Goal: Contribute content

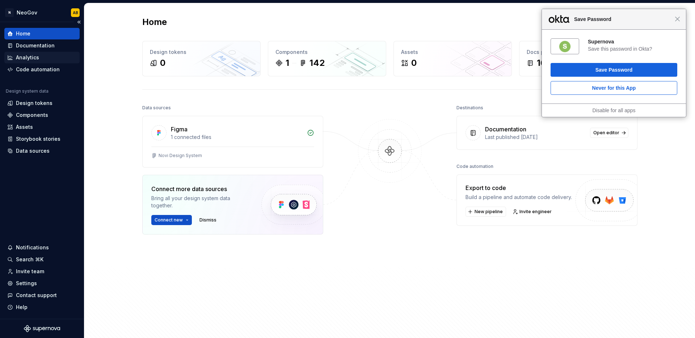
click at [43, 60] on div "Analytics" at bounding box center [41, 57] width 69 height 7
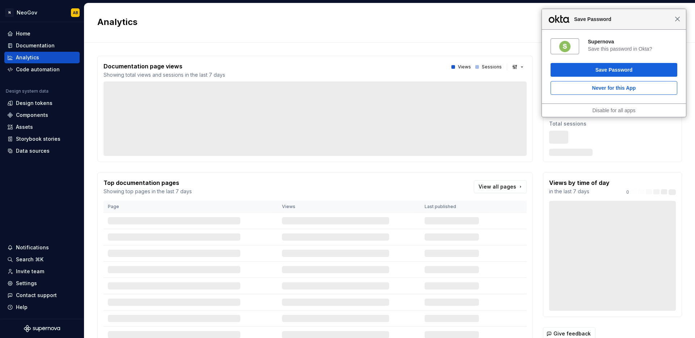
click at [678, 21] on span "Close" at bounding box center [677, 18] width 5 height 5
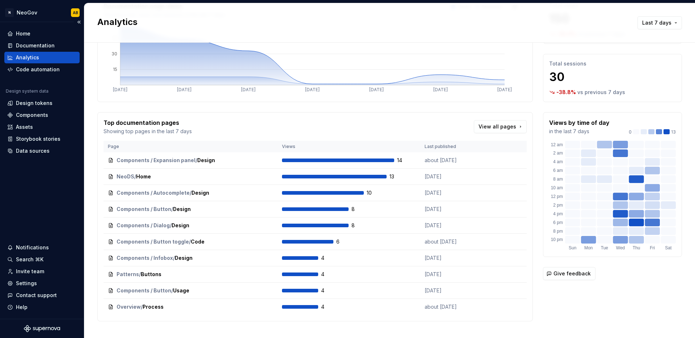
scroll to position [49, 0]
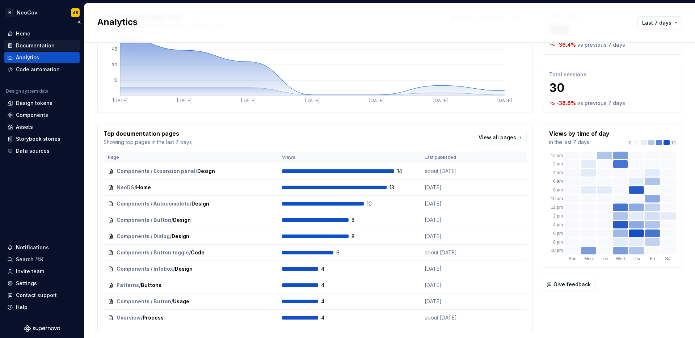
click at [42, 47] on div "Documentation" at bounding box center [35, 45] width 39 height 7
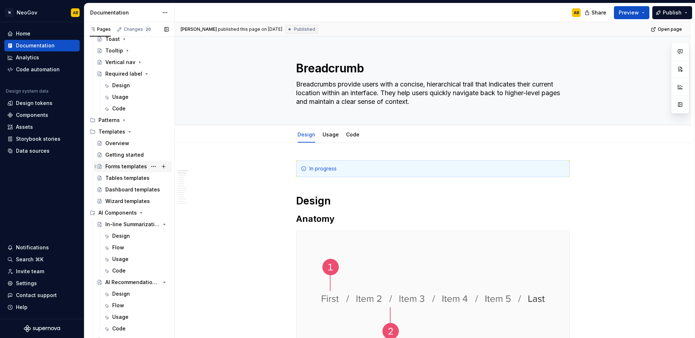
scroll to position [1245, 0]
click at [124, 121] on icon "Page tree" at bounding box center [124, 122] width 6 height 6
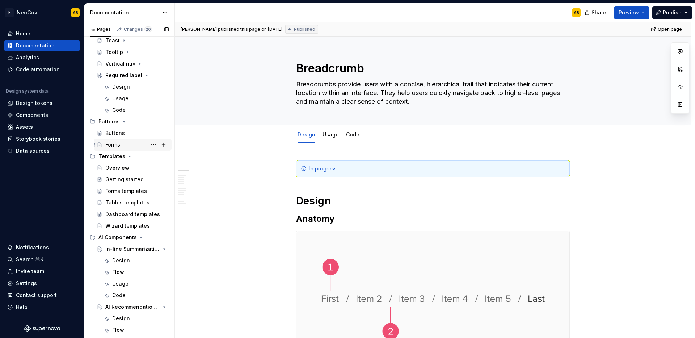
click at [134, 144] on div "Forms" at bounding box center [136, 145] width 63 height 10
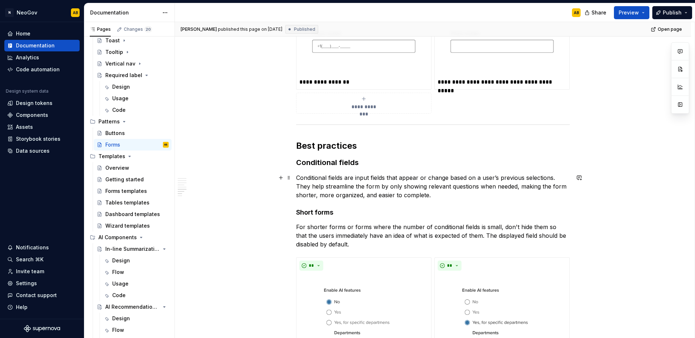
scroll to position [1399, 0]
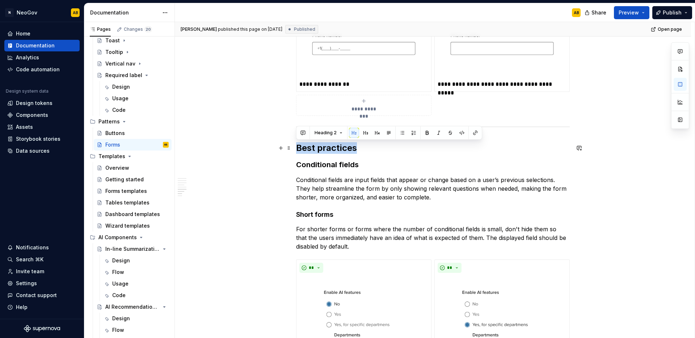
drag, startPoint x: 360, startPoint y: 148, endPoint x: 297, endPoint y: 149, distance: 63.0
click at [297, 149] on h2 "Best practices" at bounding box center [433, 148] width 274 height 12
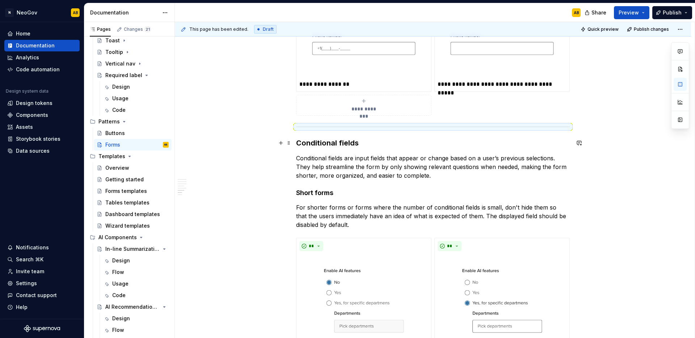
click at [359, 143] on h3 "Conditional fields" at bounding box center [433, 143] width 274 height 10
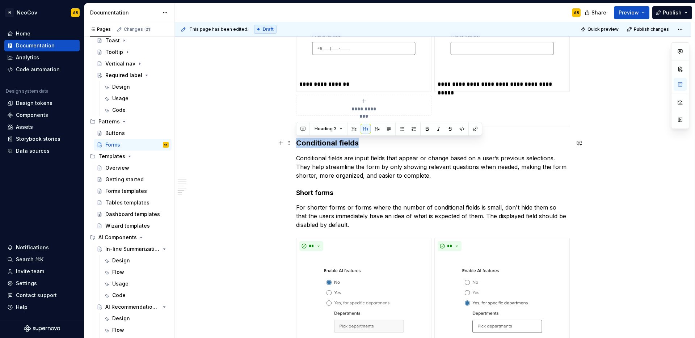
drag, startPoint x: 356, startPoint y: 144, endPoint x: 295, endPoint y: 143, distance: 61.5
click at [332, 133] on button "Heading 3" at bounding box center [328, 129] width 34 height 10
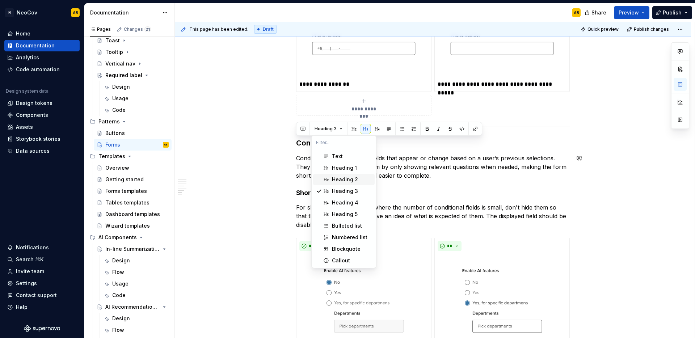
click at [333, 181] on div "Heading 2" at bounding box center [345, 179] width 26 height 7
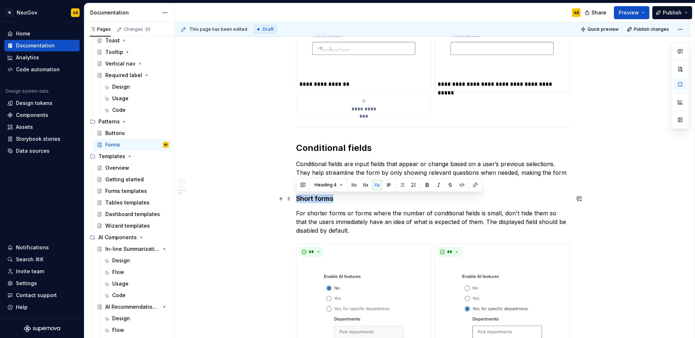
drag, startPoint x: 335, startPoint y: 198, endPoint x: 295, endPoint y: 199, distance: 40.9
click at [334, 187] on span "Heading 4" at bounding box center [325, 185] width 22 height 6
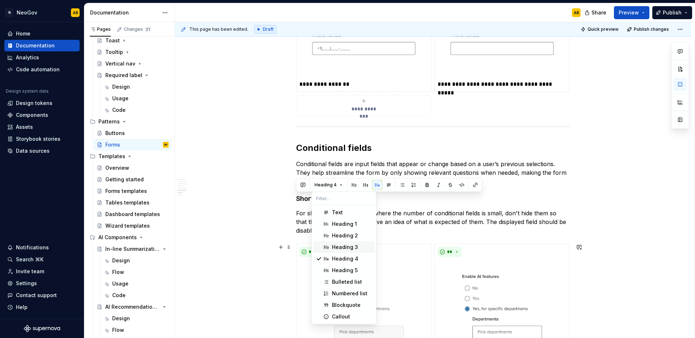
click at [334, 250] on div "Heading 3" at bounding box center [345, 247] width 26 height 7
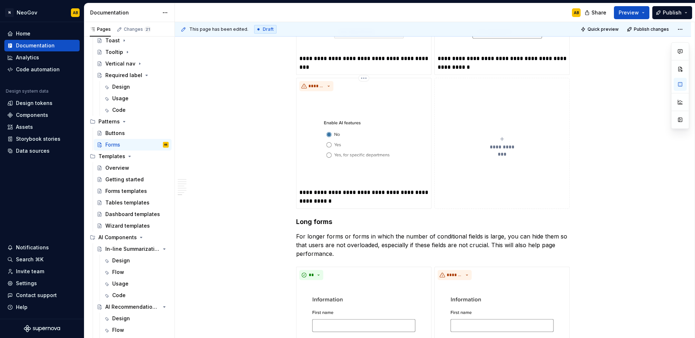
scroll to position [1723, 0]
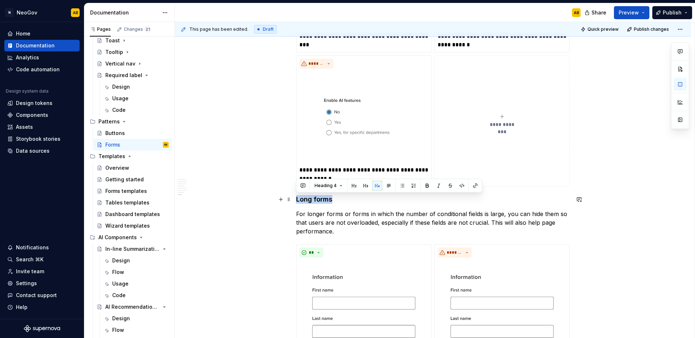
drag, startPoint x: 334, startPoint y: 201, endPoint x: 307, endPoint y: 197, distance: 27.8
click at [324, 189] on button "Heading 4" at bounding box center [328, 186] width 34 height 10
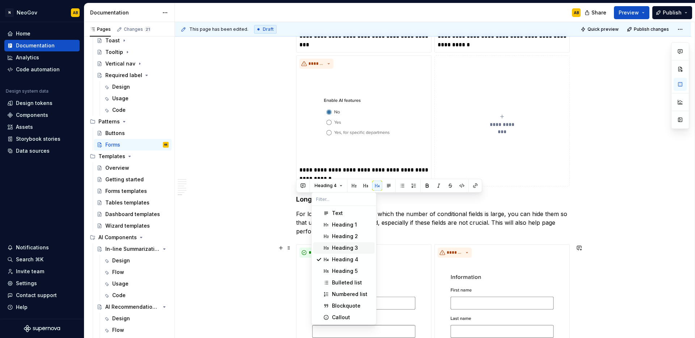
click at [329, 245] on span "Heading 3" at bounding box center [344, 248] width 62 height 12
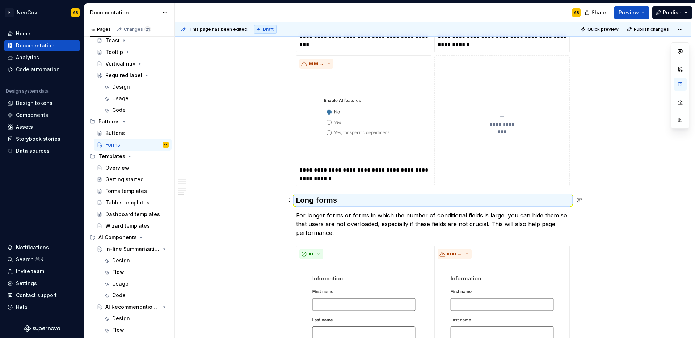
click at [345, 205] on h3 "Long forms" at bounding box center [433, 200] width 274 height 10
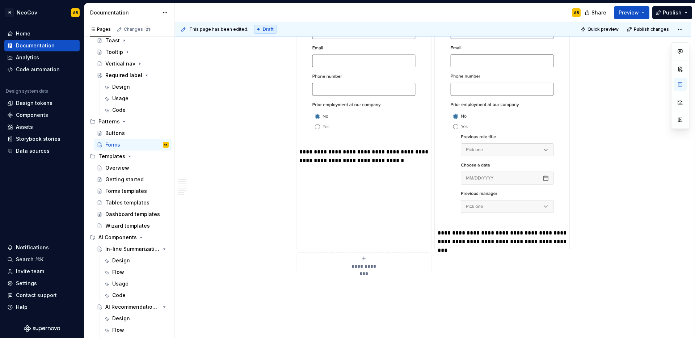
scroll to position [2023, 0]
type textarea "*"
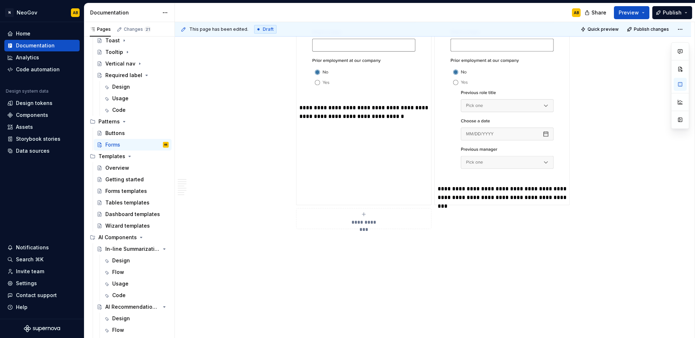
scroll to position [2068, 0]
drag, startPoint x: 341, startPoint y: 254, endPoint x: 294, endPoint y: 259, distance: 47.2
click at [349, 242] on button "button" at bounding box center [353, 241] width 10 height 10
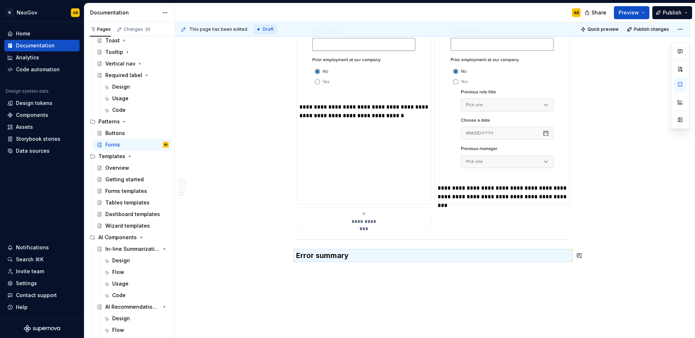
click at [338, 259] on h3 "Error summary" at bounding box center [433, 255] width 274 height 10
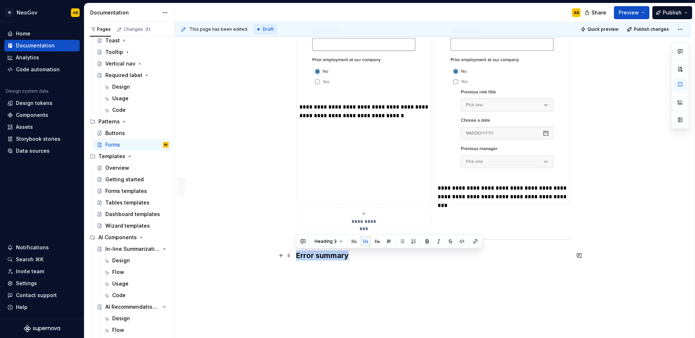
drag, startPoint x: 352, startPoint y: 258, endPoint x: 292, endPoint y: 259, distance: 60.8
click at [353, 244] on button "button" at bounding box center [354, 241] width 10 height 10
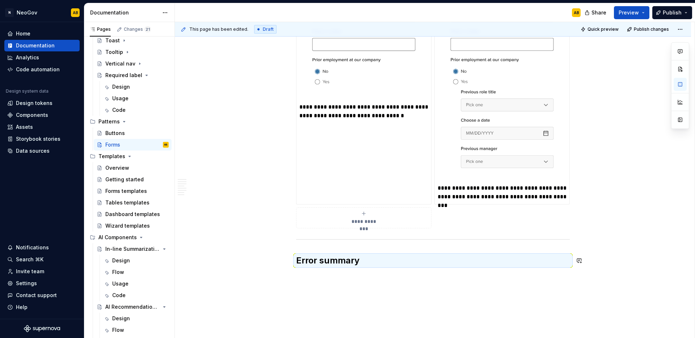
click at [362, 263] on h2 "Error summary" at bounding box center [433, 261] width 274 height 12
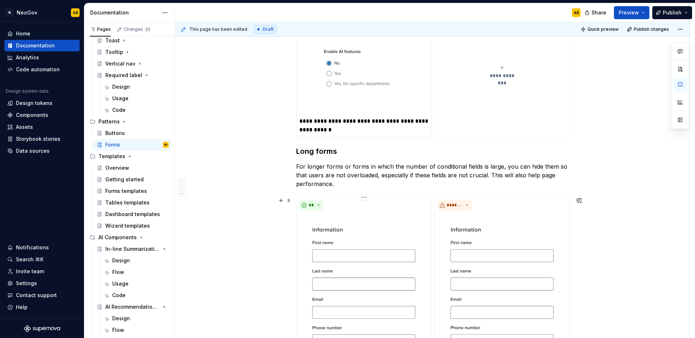
scroll to position [2106, 0]
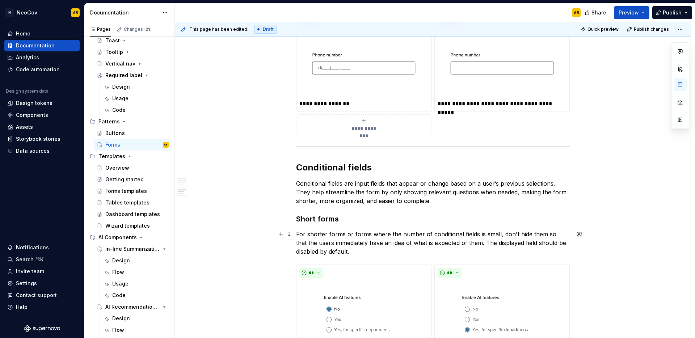
scroll to position [1381, 0]
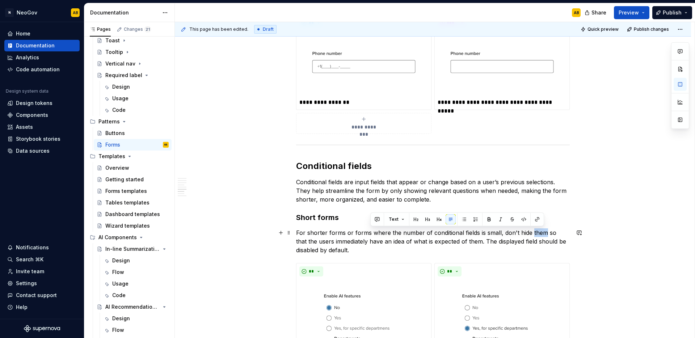
drag, startPoint x: 530, startPoint y: 232, endPoint x: 542, endPoint y: 233, distance: 12.7
click at [542, 233] on p "For shorter forms or forms where the number of conditional fields is small, don…" at bounding box center [433, 241] width 274 height 26
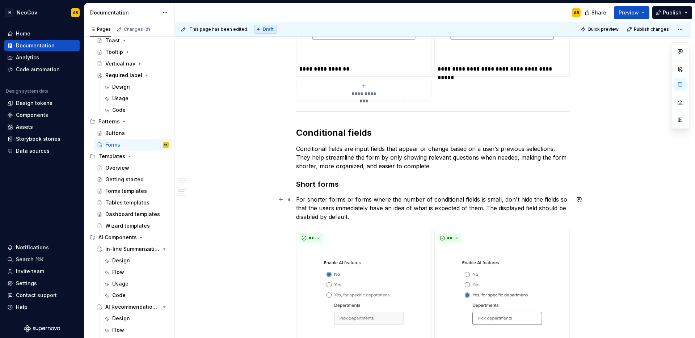
scroll to position [1415, 0]
click at [359, 215] on p "For shorter forms or forms where the number of conditional fields is small, don…" at bounding box center [433, 207] width 274 height 26
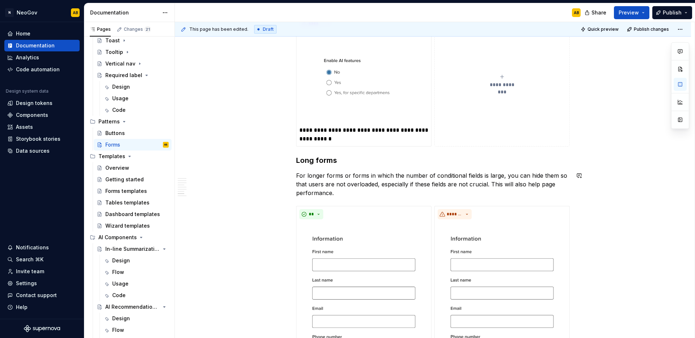
scroll to position [1764, 0]
drag, startPoint x: 540, startPoint y: 174, endPoint x: 553, endPoint y: 174, distance: 13.0
click at [553, 174] on p "For longer forms or forms in which the number of conditional fields is large, y…" at bounding box center [433, 183] width 274 height 26
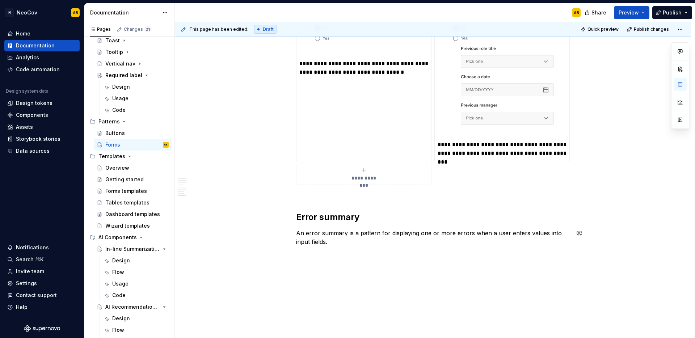
scroll to position [2117, 0]
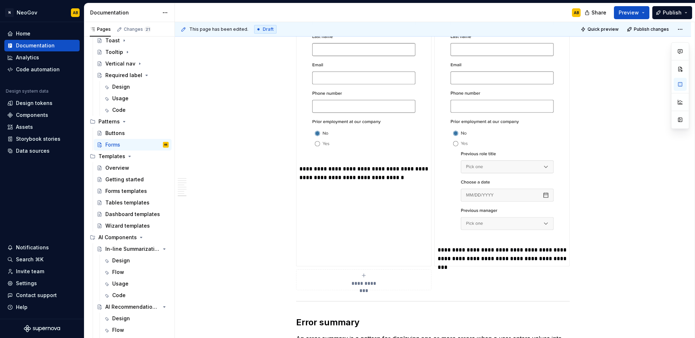
scroll to position [2171, 0]
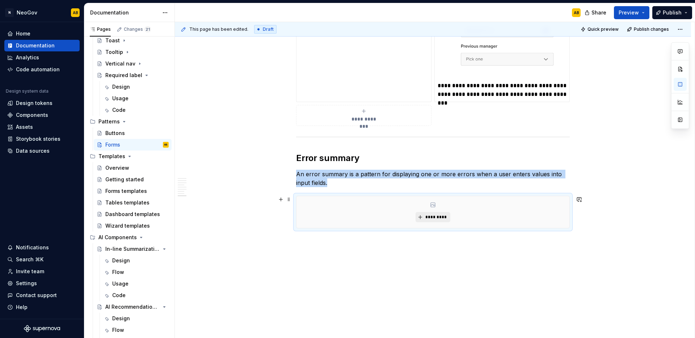
click at [438, 217] on span "*********" at bounding box center [436, 217] width 22 height 6
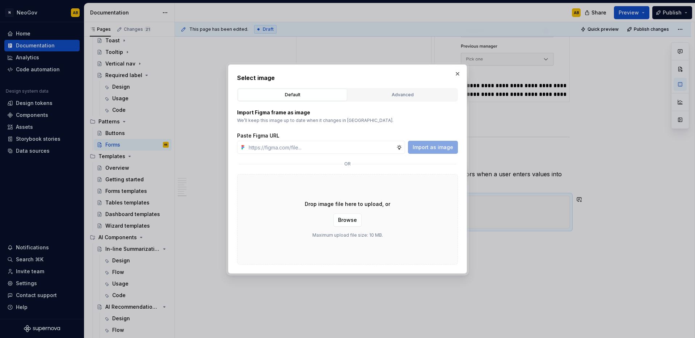
click at [422, 176] on div "Drop image file here to upload, or Browse Maximum upload file size: 10 MB." at bounding box center [347, 219] width 221 height 90
click at [347, 220] on span "Browse" at bounding box center [347, 219] width 19 height 7
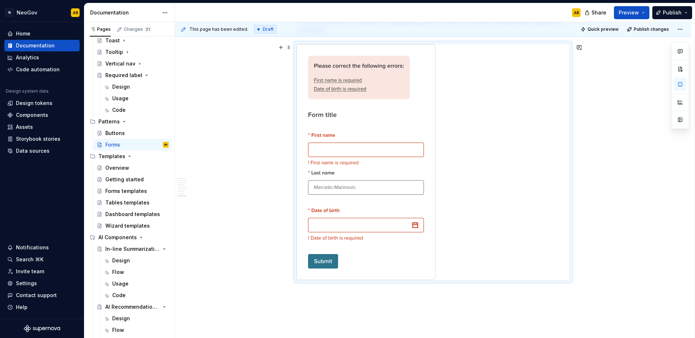
scroll to position [2327, 0]
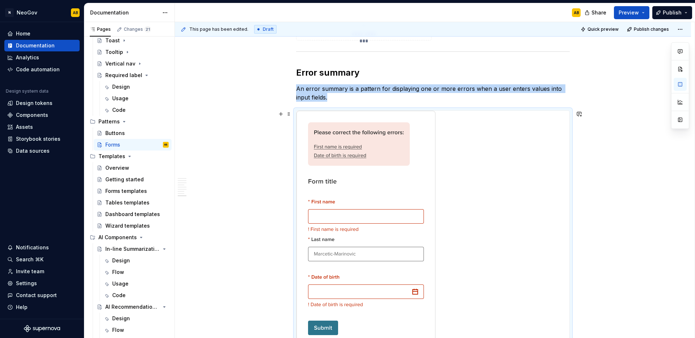
scroll to position [2255, 0]
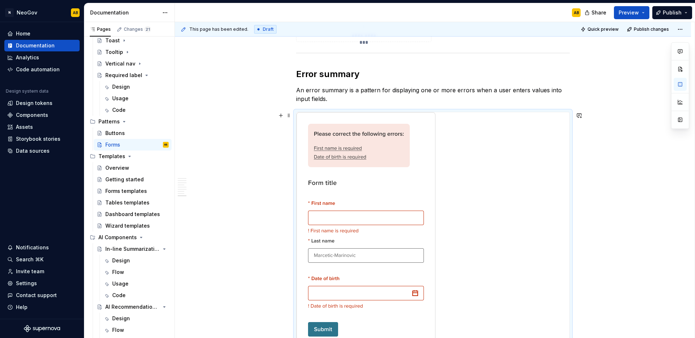
click at [471, 204] on div at bounding box center [432, 230] width 273 height 236
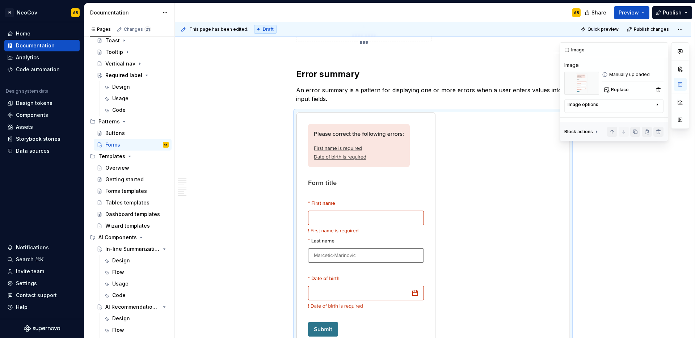
click at [587, 105] on div "Image options" at bounding box center [582, 105] width 31 height 6
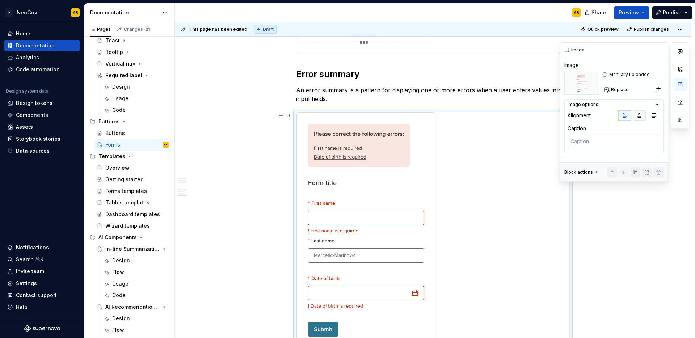
click at [638, 117] on icon "button" at bounding box center [639, 116] width 6 height 6
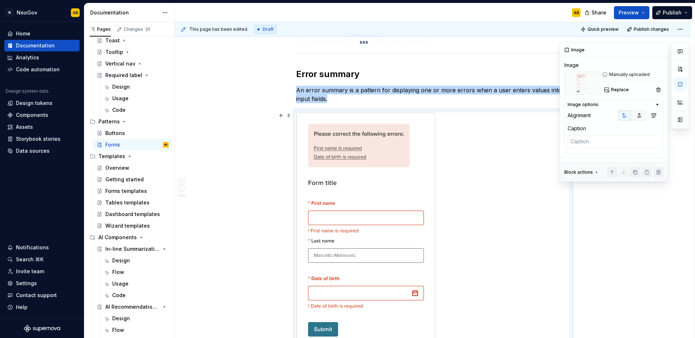
scroll to position [2265, 0]
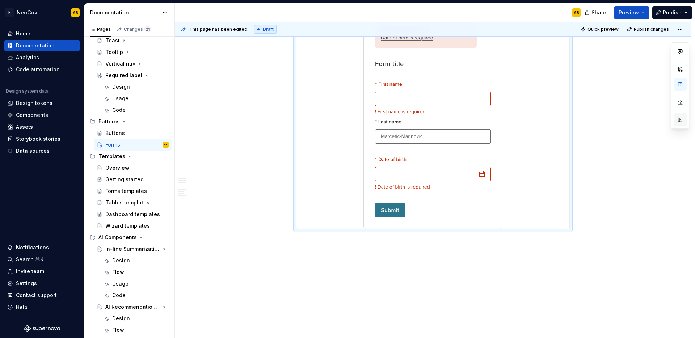
scroll to position [2375, 0]
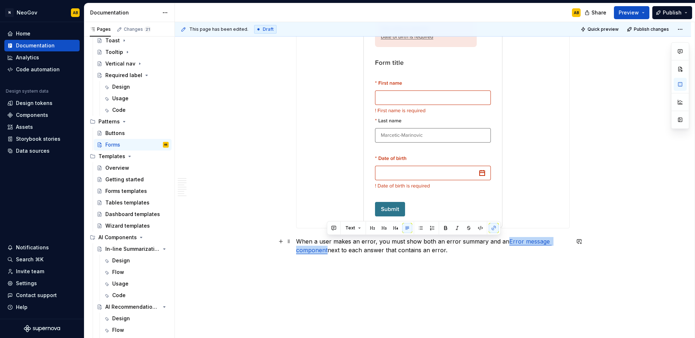
drag, startPoint x: 504, startPoint y: 241, endPoint x: 327, endPoint y: 249, distance: 177.1
click at [327, 249] on p "When a user makes an error, you must show both an error summary and an Error me…" at bounding box center [433, 245] width 274 height 17
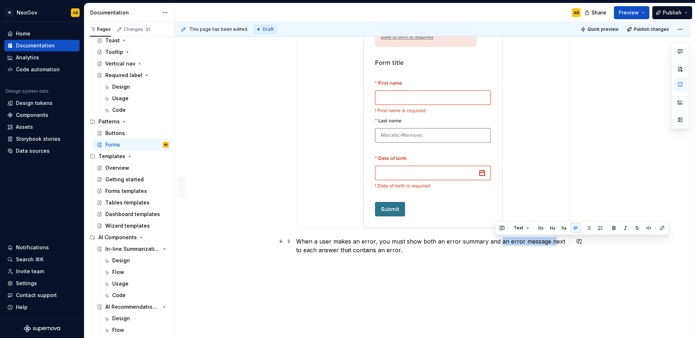
drag, startPoint x: 496, startPoint y: 242, endPoint x: 547, endPoint y: 246, distance: 51.2
click at [549, 245] on p "When a user makes an error, you must show both an error summary and an error me…" at bounding box center [433, 245] width 274 height 17
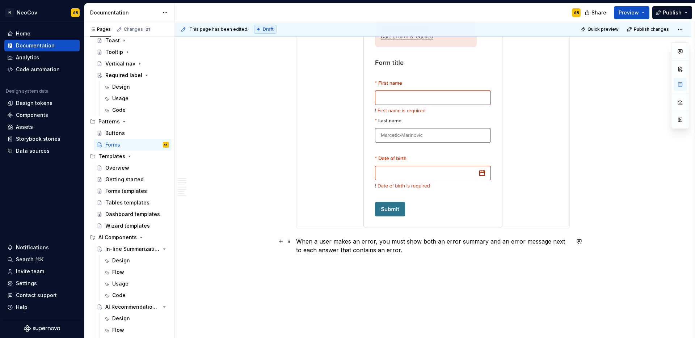
click at [528, 250] on p "When a user makes an error, you must show both an error summary and an error me…" at bounding box center [433, 245] width 274 height 17
drag, startPoint x: 330, startPoint y: 250, endPoint x: 311, endPoint y: 250, distance: 18.5
click at [311, 250] on p "When a user makes an error, you must show both an error summary and an error me…" at bounding box center [433, 245] width 274 height 17
drag, startPoint x: 331, startPoint y: 249, endPoint x: 311, endPoint y: 250, distance: 20.3
click at [311, 250] on p "When a user makes an error, you must show both an error summary and an error me…" at bounding box center [433, 245] width 274 height 17
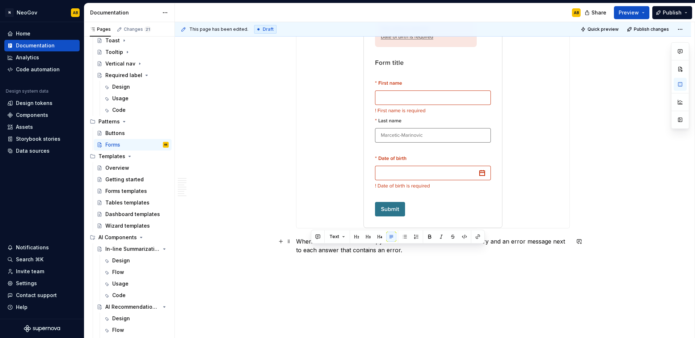
click at [550, 244] on p "When a user makes an error, you must show both an error summary and an error me…" at bounding box center [433, 245] width 274 height 17
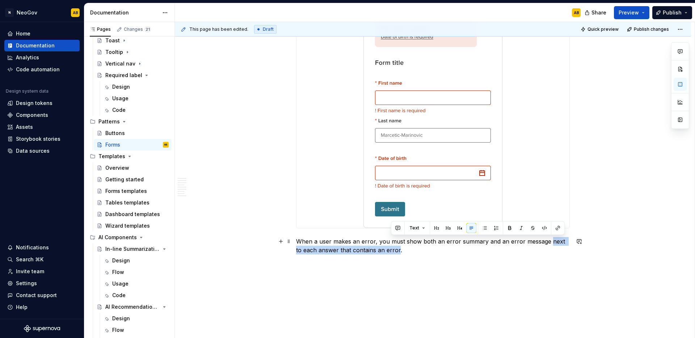
drag, startPoint x: 545, startPoint y: 241, endPoint x: 392, endPoint y: 251, distance: 153.4
click at [392, 251] on p "When a user makes an error, you must show both an error summary and an error me…" at bounding box center [433, 245] width 274 height 17
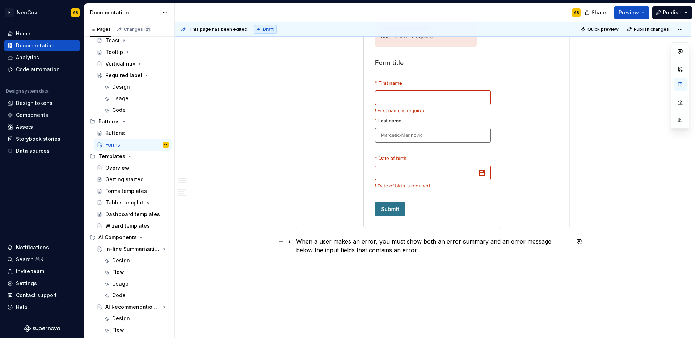
click at [335, 252] on p "When a user makes an error, you must show both an error summary and an error me…" at bounding box center [433, 245] width 274 height 17
click at [395, 250] on p "When a user makes an error, you must show both an error summary and an error me…" at bounding box center [433, 245] width 274 height 17
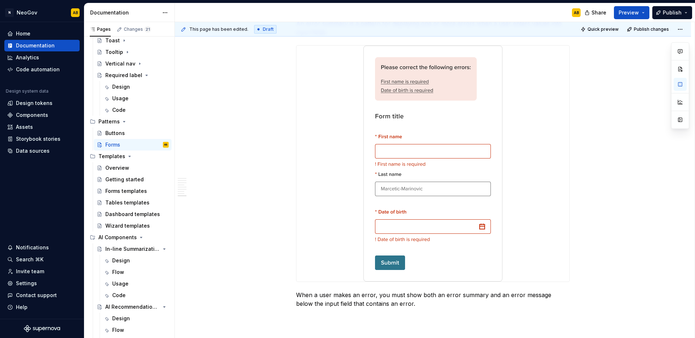
scroll to position [2401, 0]
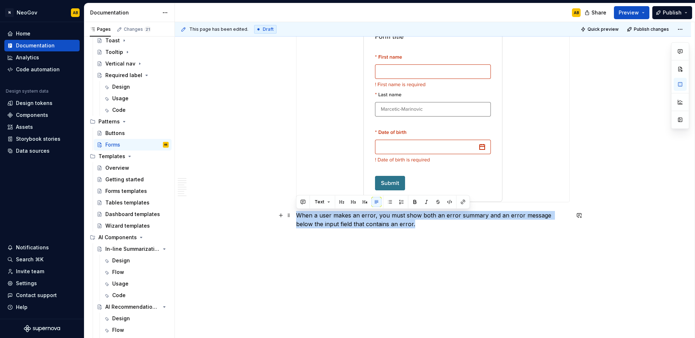
drag, startPoint x: 403, startPoint y: 225, endPoint x: 295, endPoint y: 216, distance: 108.6
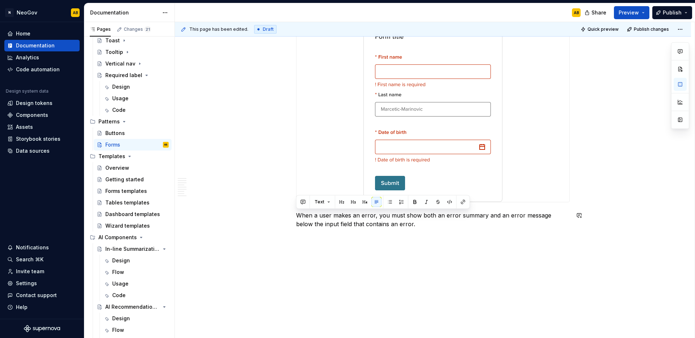
click at [405, 225] on p "When a user makes an error, you must show both an error summary and an error me…" at bounding box center [433, 219] width 274 height 17
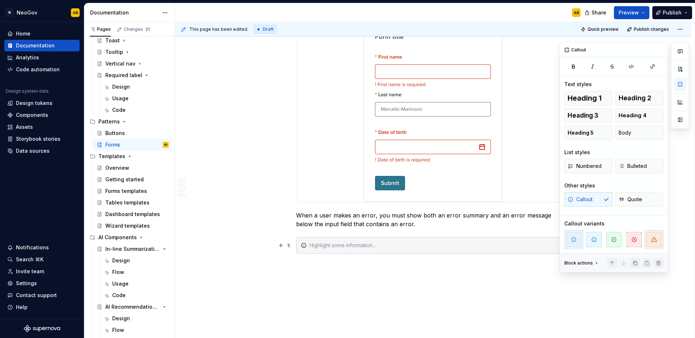
click at [656, 241] on icon "button" at bounding box center [654, 240] width 6 height 6
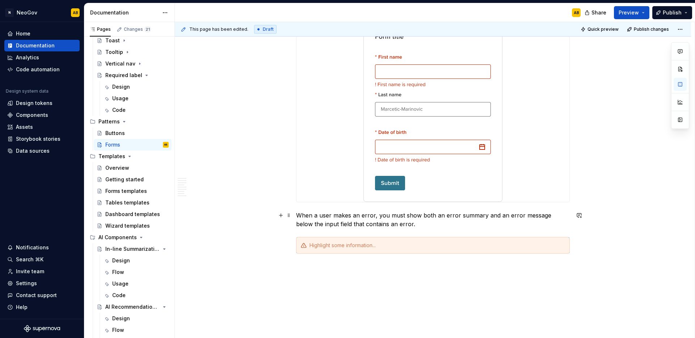
click at [324, 224] on p "When a user makes an error, you must show both an error summary and an error me…" at bounding box center [433, 219] width 274 height 17
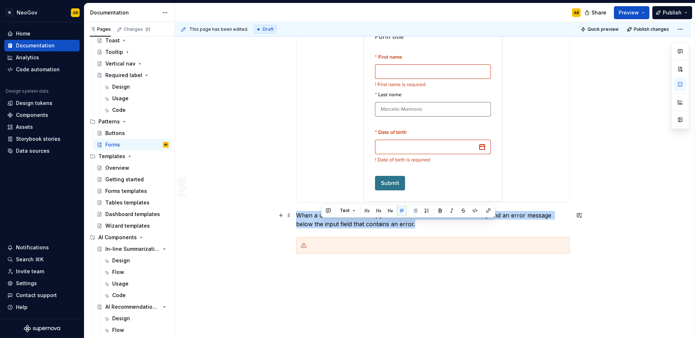
click at [324, 224] on p "When a user makes an error, you must show both an error summary and an error me…" at bounding box center [433, 219] width 274 height 17
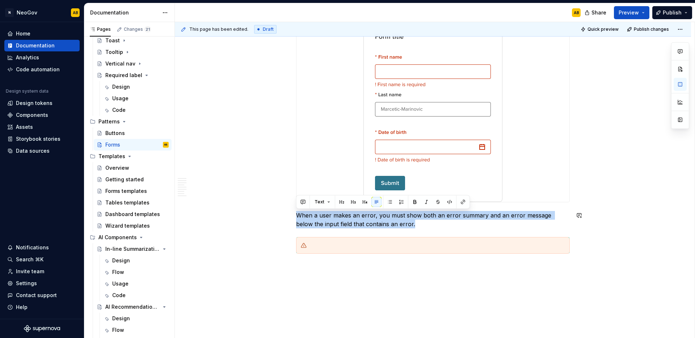
copy p "When a user makes an error, you must show both an error summary and an error me…"
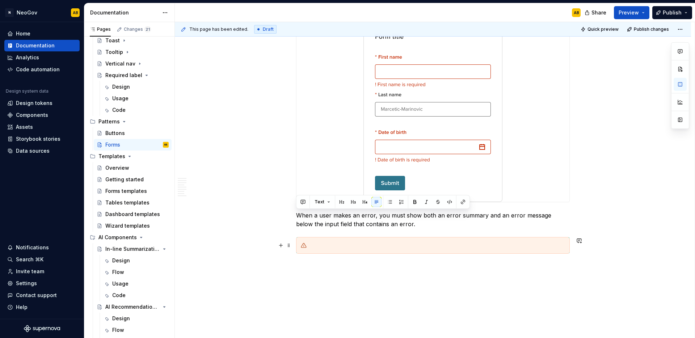
click at [328, 242] on div at bounding box center [436, 245] width 255 height 7
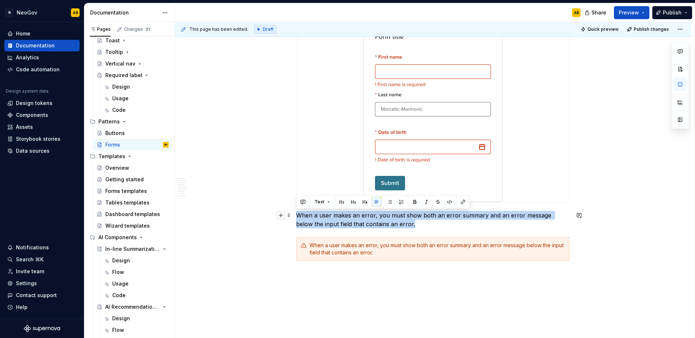
drag, startPoint x: 396, startPoint y: 224, endPoint x: 278, endPoint y: 218, distance: 118.1
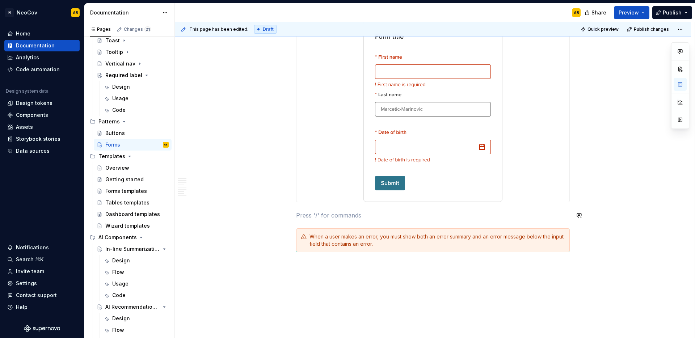
scroll to position [2344, 0]
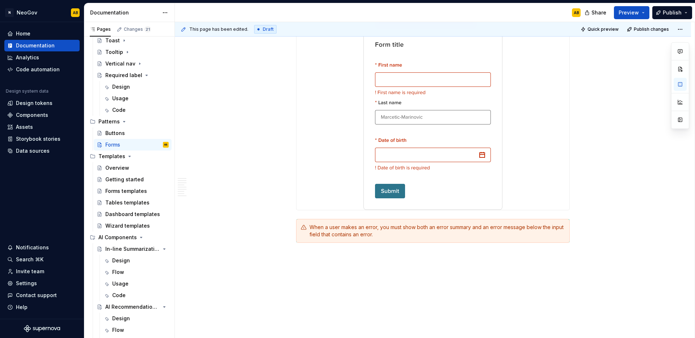
scroll to position [2407, 0]
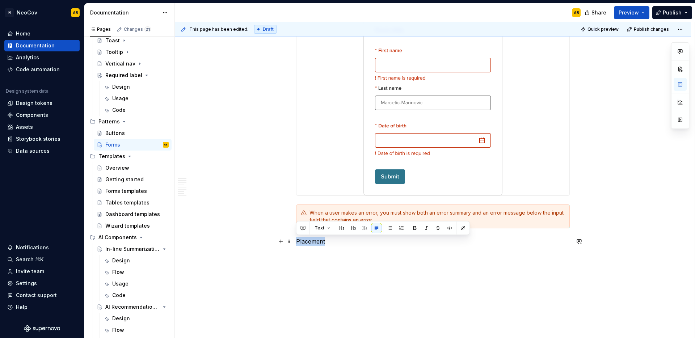
drag, startPoint x: 332, startPoint y: 241, endPoint x: 295, endPoint y: 241, distance: 37.3
click at [352, 229] on button "button" at bounding box center [353, 228] width 10 height 10
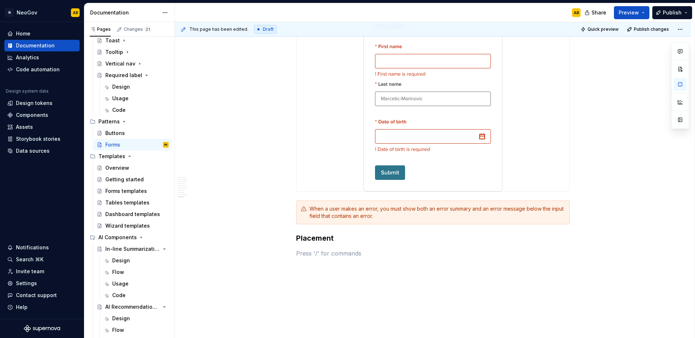
scroll to position [2411, 0]
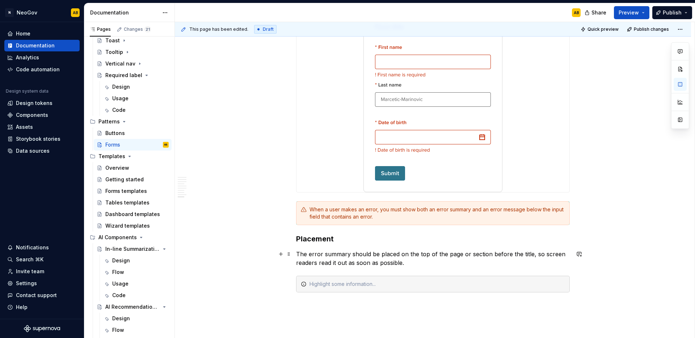
click at [443, 254] on p "The error summary should be placed on the top of the page or section before the…" at bounding box center [433, 258] width 274 height 17
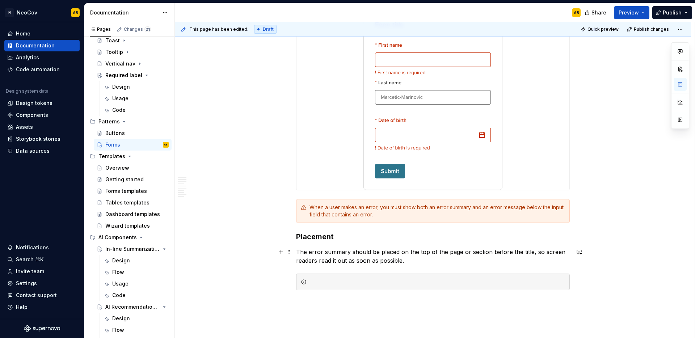
scroll to position [2413, 0]
click at [328, 283] on div at bounding box center [436, 281] width 255 height 7
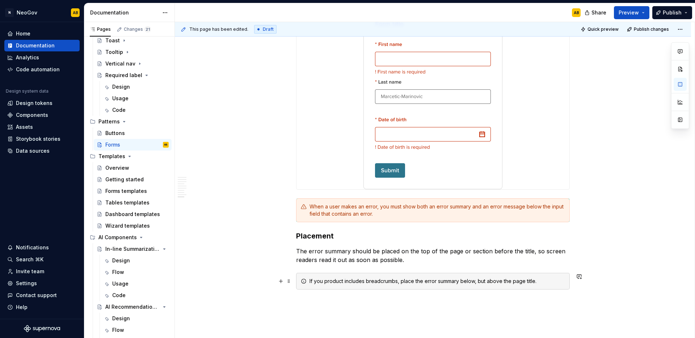
click at [556, 277] on div "If you product includes breadcrumbs, place the error summary below, but above t…" at bounding box center [433, 281] width 274 height 17
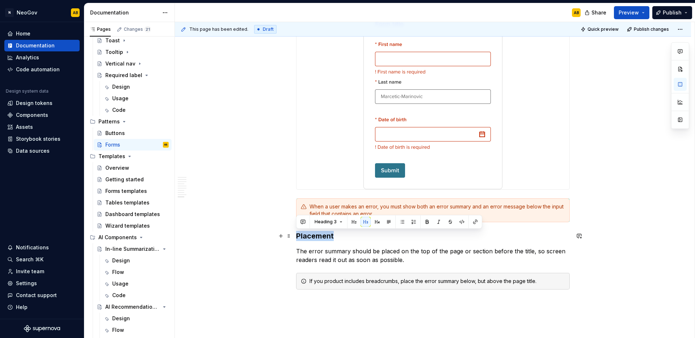
drag, startPoint x: 333, startPoint y: 236, endPoint x: 292, endPoint y: 236, distance: 41.3
copy h3 "Placement"
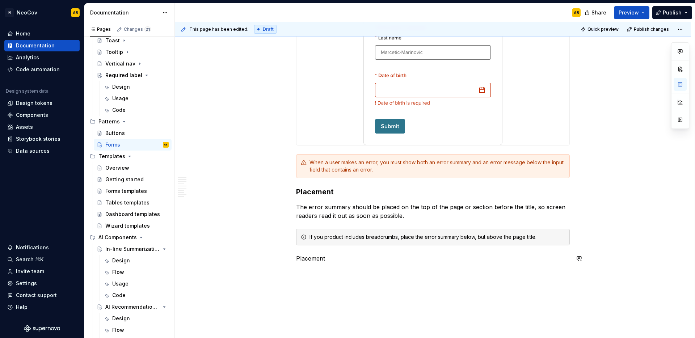
scroll to position [2492, 0]
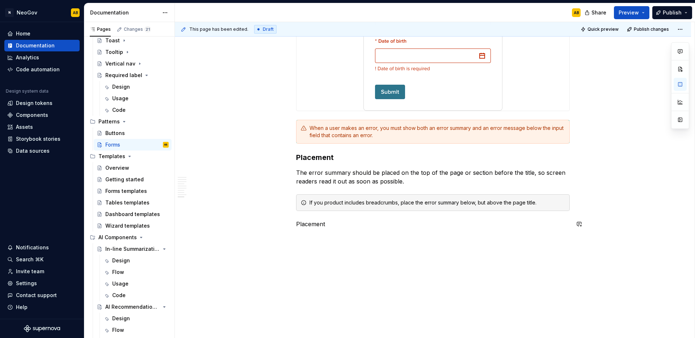
drag, startPoint x: 333, startPoint y: 306, endPoint x: 299, endPoint y: 305, distance: 34.0
drag, startPoint x: 329, startPoint y: 221, endPoint x: 286, endPoint y: 222, distance: 43.1
click at [304, 227] on p "Placement" at bounding box center [433, 224] width 274 height 9
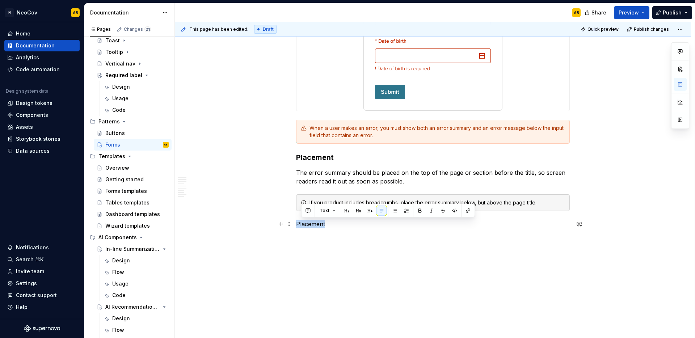
click at [304, 227] on p "Placement" at bounding box center [433, 224] width 274 height 9
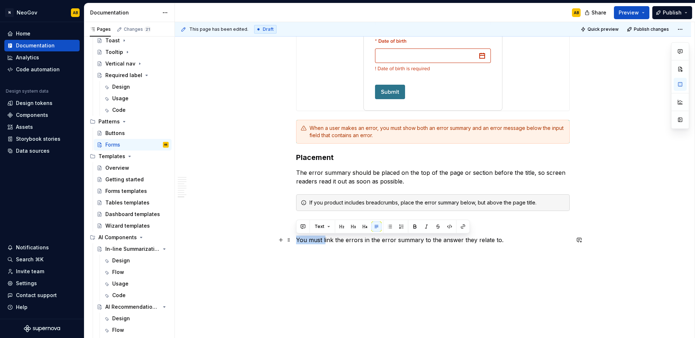
drag, startPoint x: 324, startPoint y: 240, endPoint x: 293, endPoint y: 240, distance: 31.1
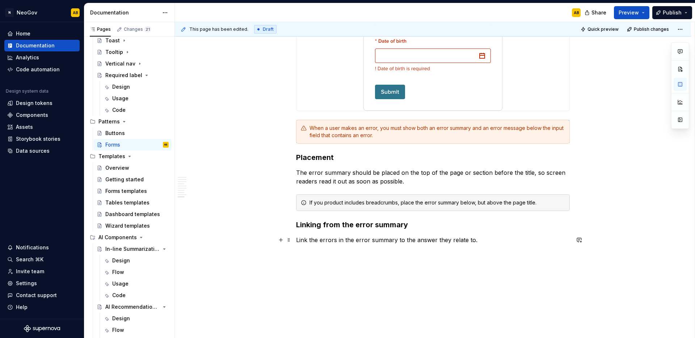
click at [476, 240] on p "Link the errors in the error summary to the answer they relate to." at bounding box center [433, 240] width 274 height 9
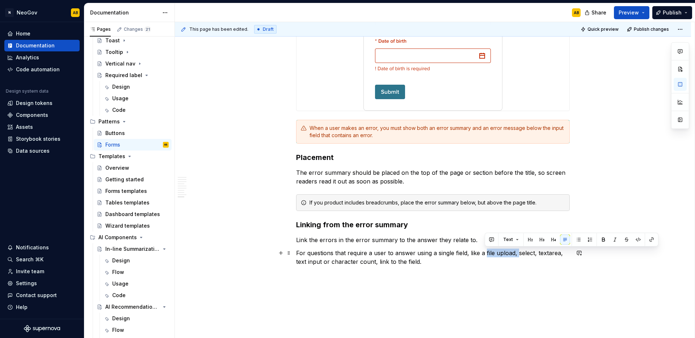
drag, startPoint x: 518, startPoint y: 254, endPoint x: 484, endPoint y: 255, distance: 33.7
click at [484, 255] on p "For questions that require a user to answer using a single field, like a file u…" at bounding box center [433, 257] width 274 height 17
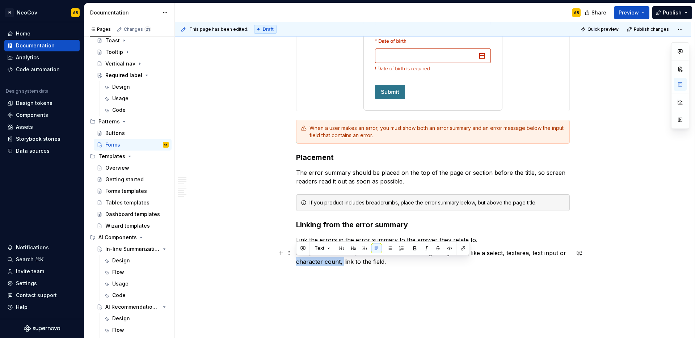
drag, startPoint x: 342, startPoint y: 262, endPoint x: 296, endPoint y: 263, distance: 45.6
click at [296, 263] on p "For questions that require a user to answer using a single field, like a select…" at bounding box center [433, 257] width 274 height 17
click at [529, 254] on p "For questions that require a user to answer using a single field, like a select…" at bounding box center [433, 257] width 274 height 17
drag, startPoint x: 303, startPoint y: 261, endPoint x: 295, endPoint y: 262, distance: 7.6
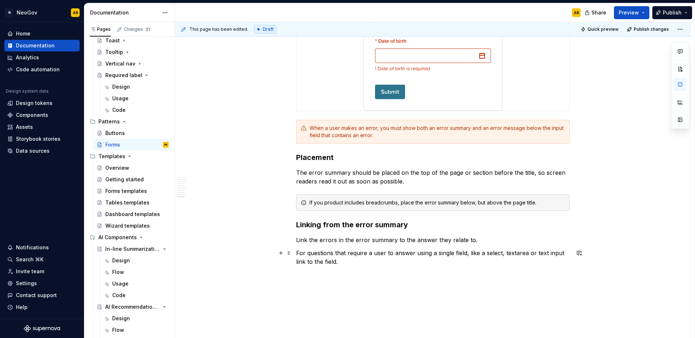
click at [323, 261] on p "For questions that require a user to answer using a single field, like a select…" at bounding box center [433, 257] width 274 height 17
click at [363, 265] on p "For questions that require a user to answer using a single field, like a select…" at bounding box center [433, 257] width 274 height 17
click at [296, 252] on p "For questions that require a user to answer using a single field, like a select…" at bounding box center [433, 257] width 274 height 17
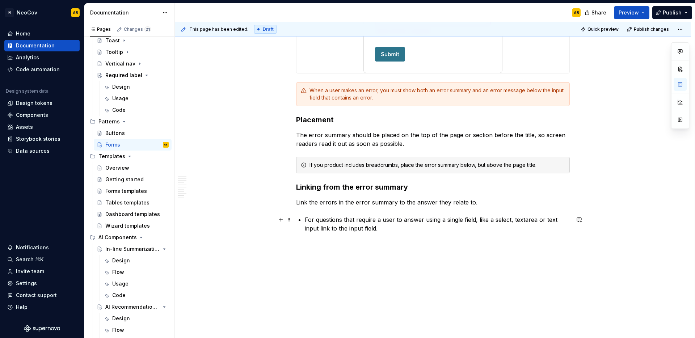
scroll to position [2534, 0]
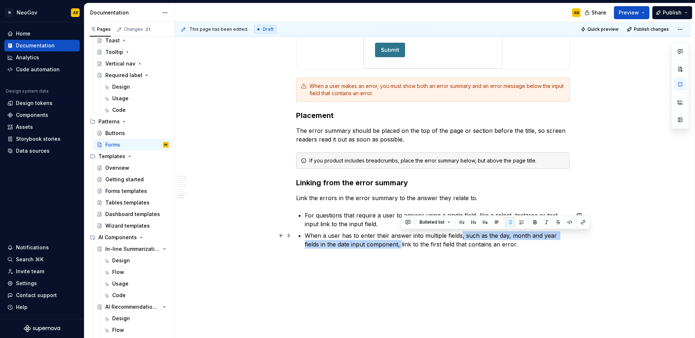
drag, startPoint x: 460, startPoint y: 237, endPoint x: 401, endPoint y: 247, distance: 59.1
click at [401, 247] on p "When a user has to enter their answer into multiple fields, such as the day, mo…" at bounding box center [437, 239] width 265 height 17
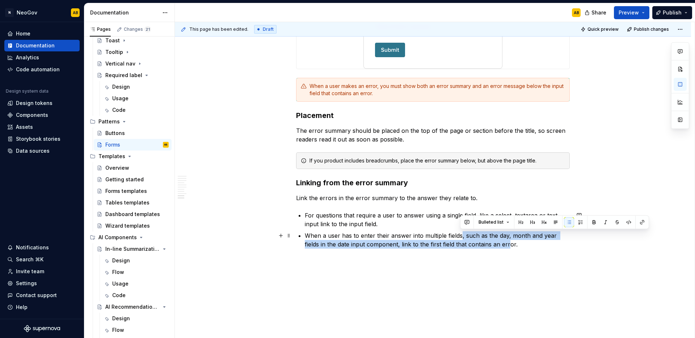
drag, startPoint x: 461, startPoint y: 236, endPoint x: 509, endPoint y: 240, distance: 48.7
click at [509, 240] on p "When a user has to enter their answer into multiple fields, such as the day, mo…" at bounding box center [437, 239] width 265 height 17
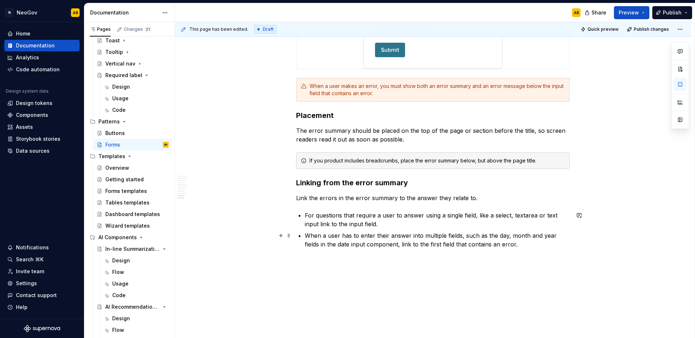
click at [399, 244] on p "When a user has to enter their answer into multiple fields, such as the day, mo…" at bounding box center [437, 239] width 265 height 17
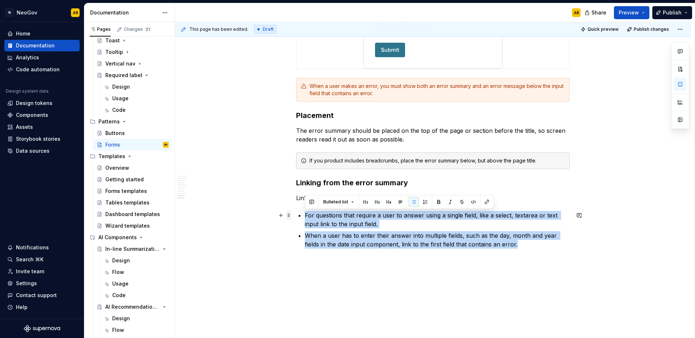
drag, startPoint x: 495, startPoint y: 243, endPoint x: 291, endPoint y: 212, distance: 206.8
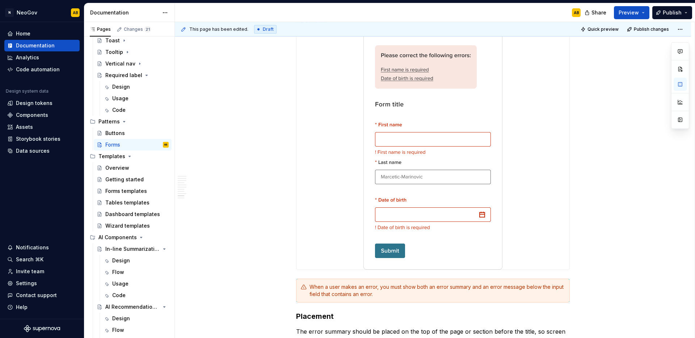
scroll to position [2508, 0]
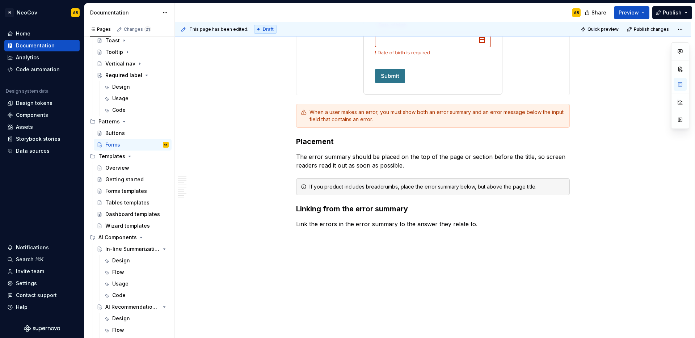
click at [434, 262] on button "*********" at bounding box center [432, 258] width 34 height 10
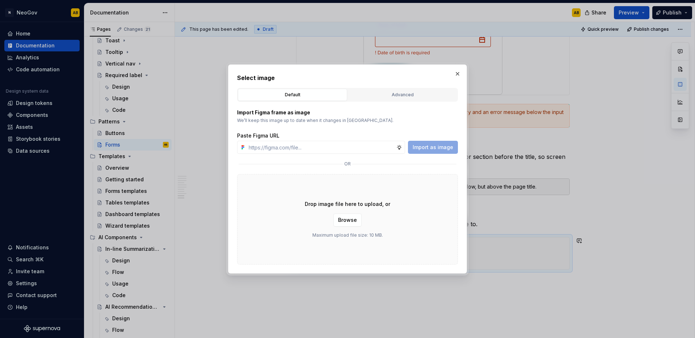
click at [261, 184] on div "Drop image file here to upload, or Browse Maximum upload file size: 10 MB." at bounding box center [347, 219] width 221 height 90
click at [348, 225] on button "Browse" at bounding box center [347, 220] width 28 height 13
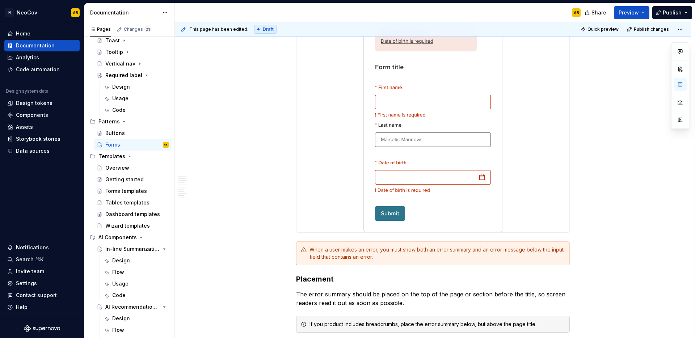
scroll to position [2726, 0]
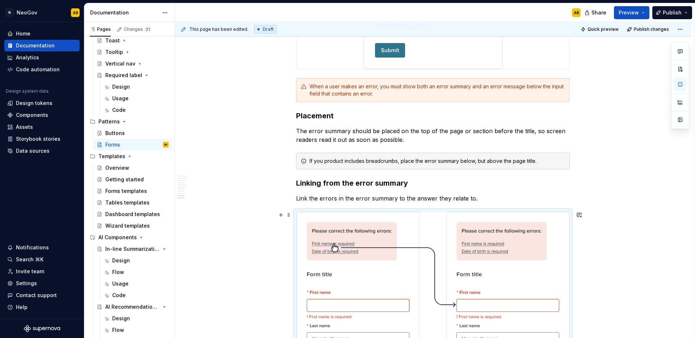
scroll to position [2529, 0]
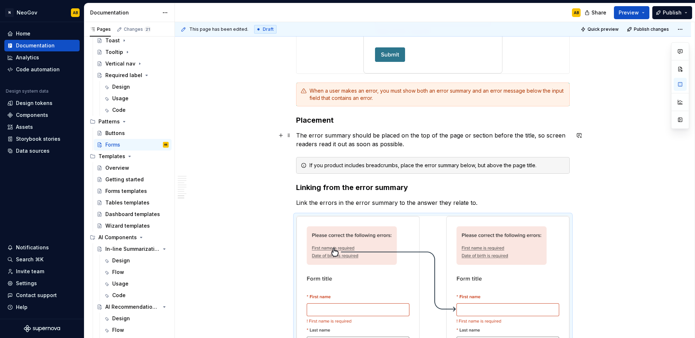
click at [405, 146] on p "The error summary should be placed on the top of the page or section before the…" at bounding box center [433, 139] width 274 height 17
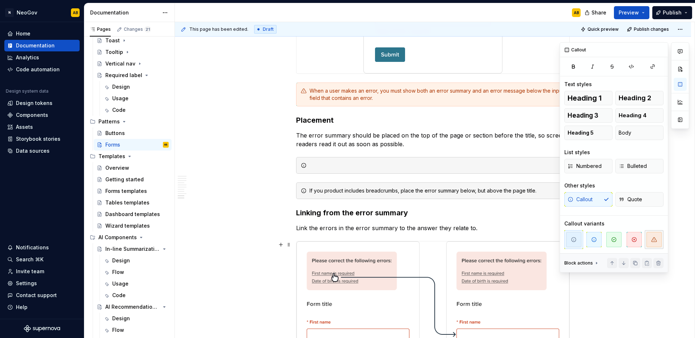
click at [652, 241] on icon "button" at bounding box center [653, 239] width 5 height 4
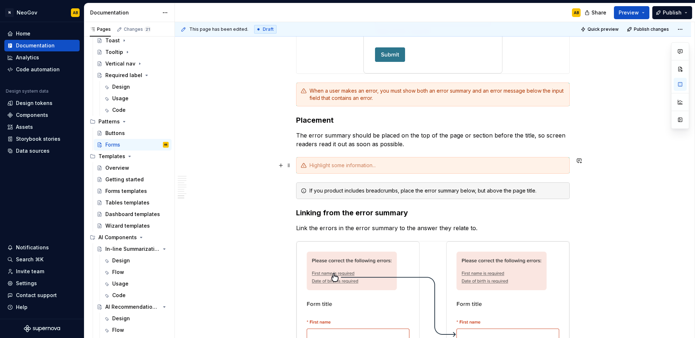
click at [388, 164] on div at bounding box center [436, 165] width 255 height 7
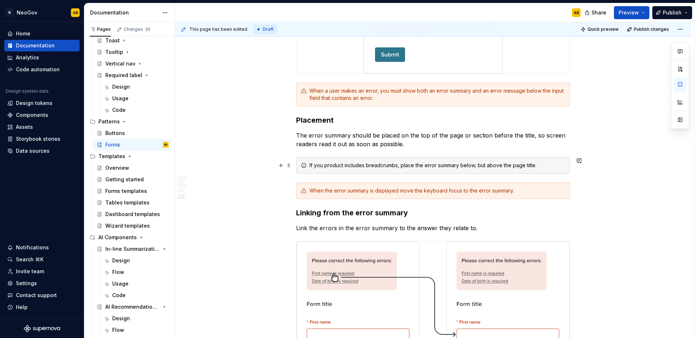
click at [335, 166] on div "If you product includes breadcrumbs, place the error summary below, but above t…" at bounding box center [436, 165] width 255 height 7
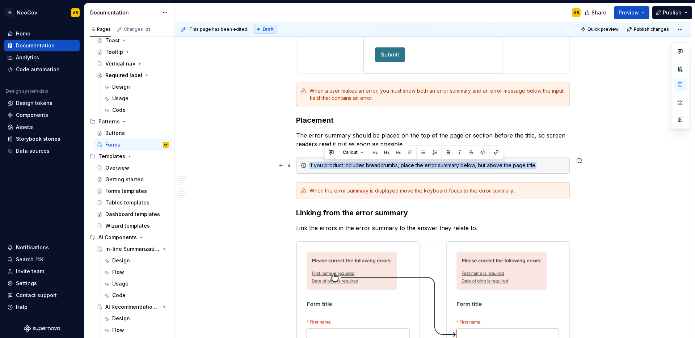
click at [335, 166] on div "If you product includes breadcrumbs, place the error summary below, but above t…" at bounding box center [436, 165] width 255 height 7
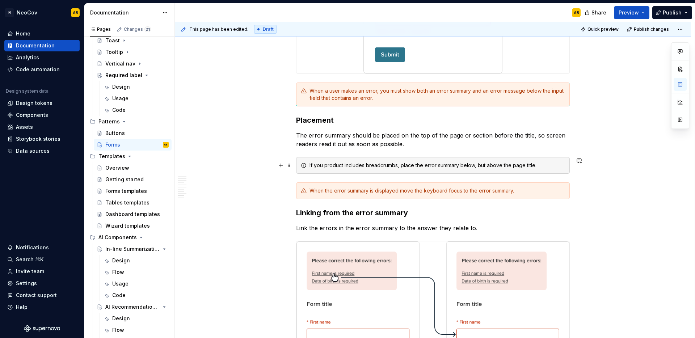
click at [317, 168] on div "If you product includes breadcrumbs, place the error summary below, but above t…" at bounding box center [436, 165] width 255 height 7
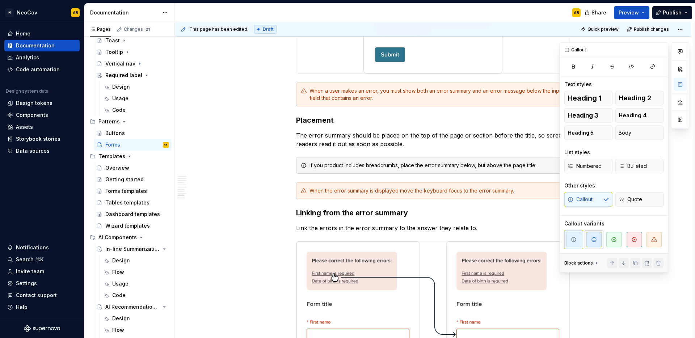
click at [594, 237] on icon "button" at bounding box center [594, 240] width 6 height 6
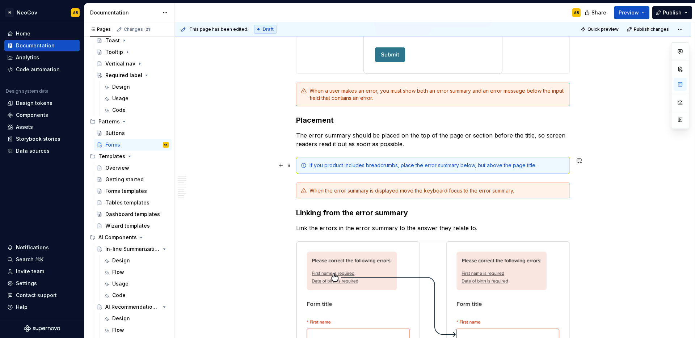
click at [352, 172] on div "If you product includes breadcrumbs, place the error summary below, but above t…" at bounding box center [433, 165] width 274 height 17
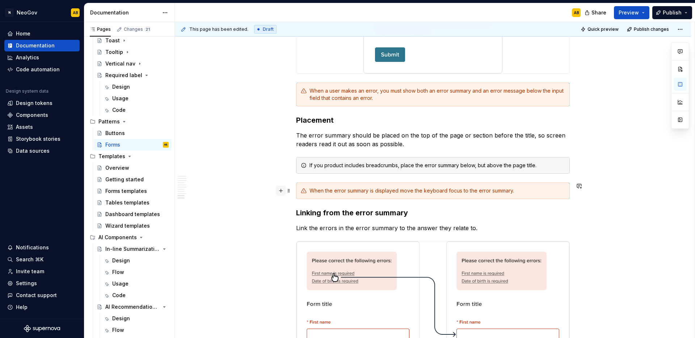
click at [276, 189] on button "button" at bounding box center [281, 191] width 10 height 10
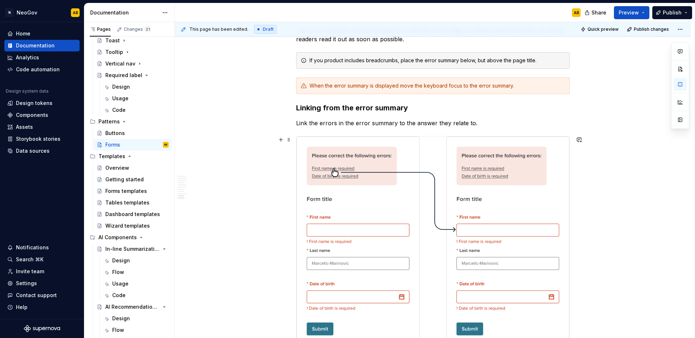
scroll to position [2579, 0]
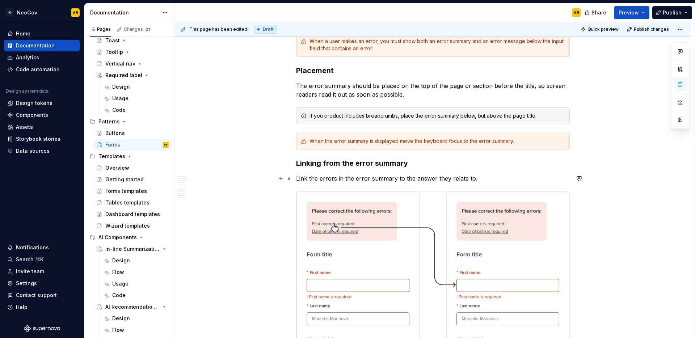
click at [455, 176] on p "Link the errors in the error summary to the answer they relate to." at bounding box center [433, 178] width 274 height 9
click at [474, 178] on p "Link the errors in the error summary to the answer they relate to." at bounding box center [433, 178] width 274 height 9
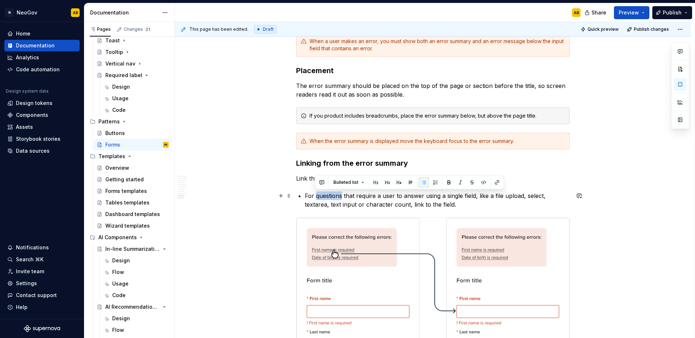
drag, startPoint x: 341, startPoint y: 196, endPoint x: 316, endPoint y: 196, distance: 25.3
click at [316, 196] on p "For questions that require a user to answer using a single field, like a file u…" at bounding box center [437, 199] width 265 height 17
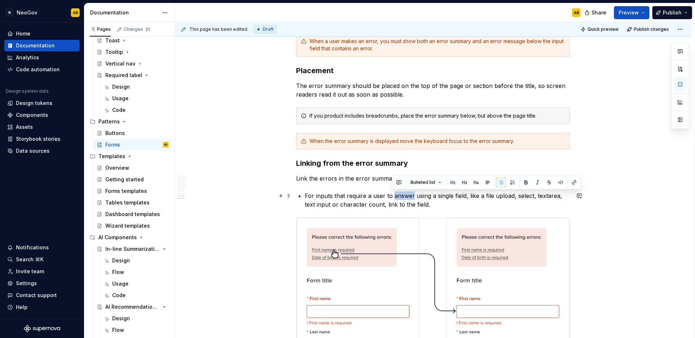
drag, startPoint x: 411, startPoint y: 195, endPoint x: 392, endPoint y: 195, distance: 19.2
click at [392, 195] on p "For inputs that require a user to answer using a single field, like a file uplo…" at bounding box center [437, 199] width 265 height 17
drag, startPoint x: 527, startPoint y: 195, endPoint x: 493, endPoint y: 196, distance: 34.0
click at [493, 196] on p "For inputs that require a user to enter value using a single field, like a file…" at bounding box center [437, 199] width 265 height 17
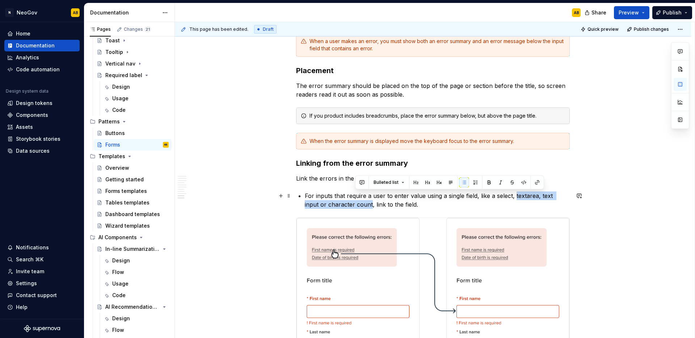
drag, startPoint x: 522, startPoint y: 197, endPoint x: 354, endPoint y: 208, distance: 168.3
click at [354, 208] on p "For inputs that require a user to enter value using a single field, like a sele…" at bounding box center [437, 199] width 265 height 17
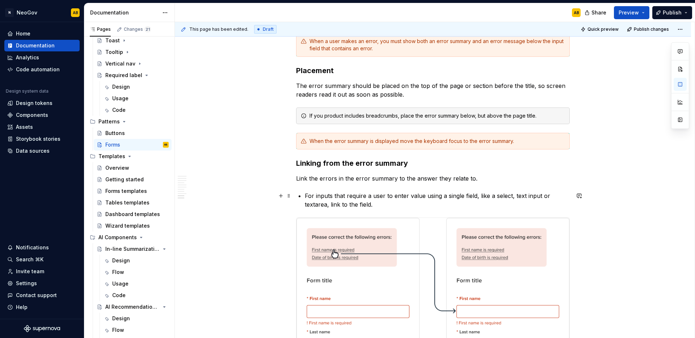
click at [383, 207] on p "For inputs that require a user to enter value using a single field, like a sele…" at bounding box center [437, 199] width 265 height 17
click at [356, 205] on p "For inputs that require a user to enter value using a single field, like a sele…" at bounding box center [437, 199] width 265 height 17
click at [394, 206] on p "For inputs that require a user to enter value using a single field, like a sele…" at bounding box center [437, 199] width 265 height 17
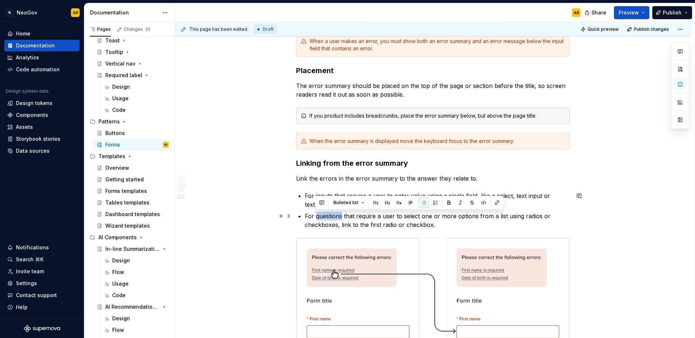
drag, startPoint x: 341, startPoint y: 217, endPoint x: 316, endPoint y: 216, distance: 25.7
click at [316, 216] on p "For questions that require a user to select one or more options from a list usi…" at bounding box center [437, 220] width 265 height 17
click at [528, 216] on p "For inputs that require a user to select one or more options from a list using …" at bounding box center [437, 220] width 265 height 17
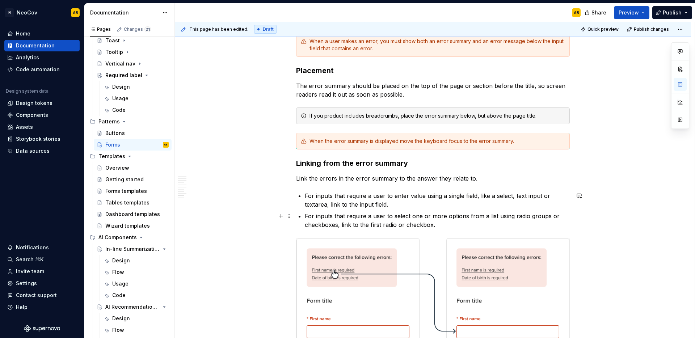
click at [394, 225] on p "For inputs that require a user to select one or more options from a list using …" at bounding box center [437, 220] width 265 height 17
click at [470, 225] on p "For inputs that require a user to select one or more options from a list using …" at bounding box center [437, 220] width 265 height 17
click at [449, 224] on p "For inputs that require a user to select one or more options from a list using …" at bounding box center [437, 220] width 265 height 17
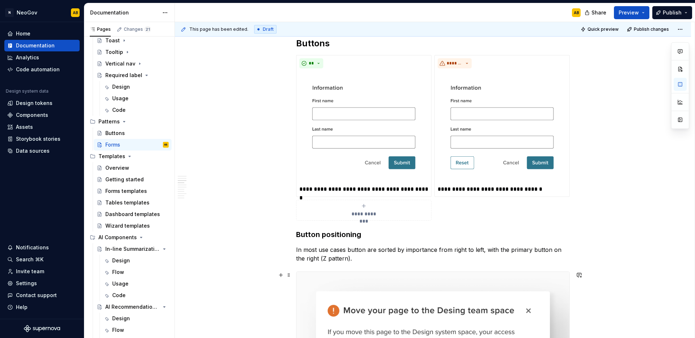
scroll to position [0, 0]
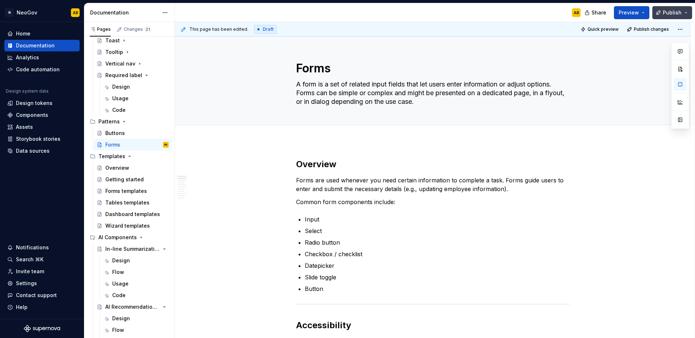
click at [688, 14] on button "Publish" at bounding box center [672, 12] width 40 height 13
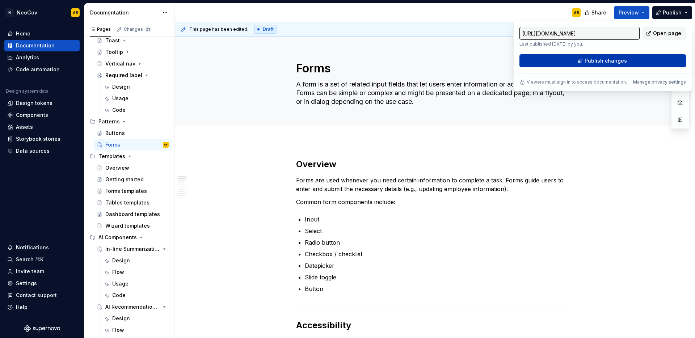
click at [619, 59] on span "Publish changes" at bounding box center [605, 60] width 42 height 7
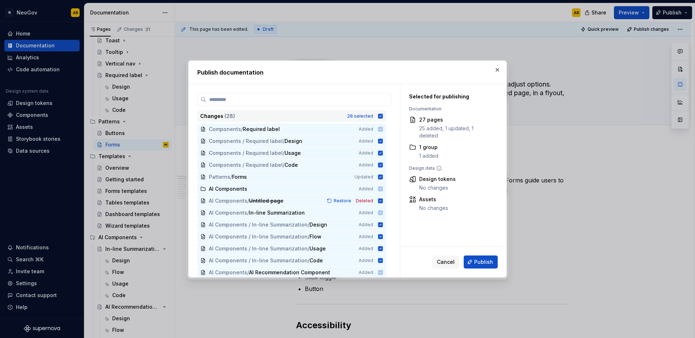
click at [380, 117] on icon at bounding box center [380, 116] width 5 height 5
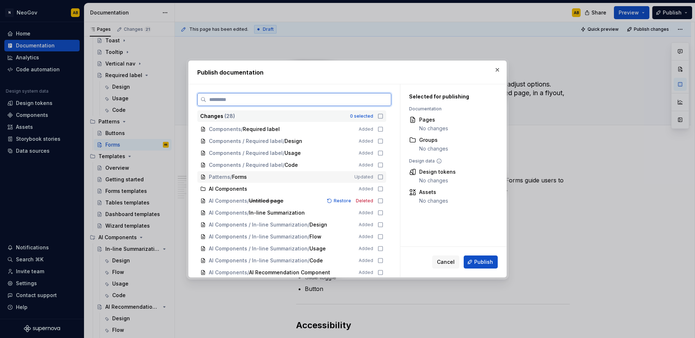
click at [379, 177] on icon at bounding box center [380, 177] width 6 height 6
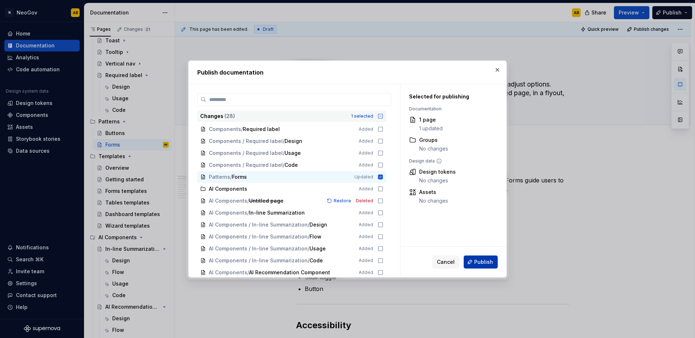
click at [485, 261] on span "Publish" at bounding box center [483, 261] width 19 height 7
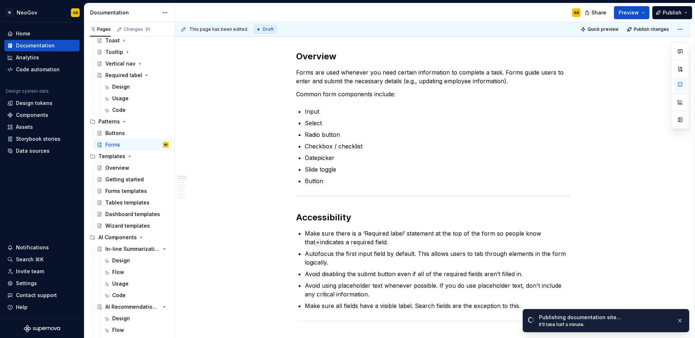
scroll to position [58, 0]
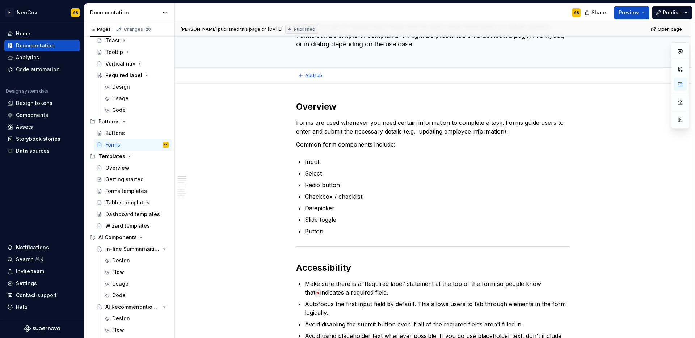
type textarea "*"
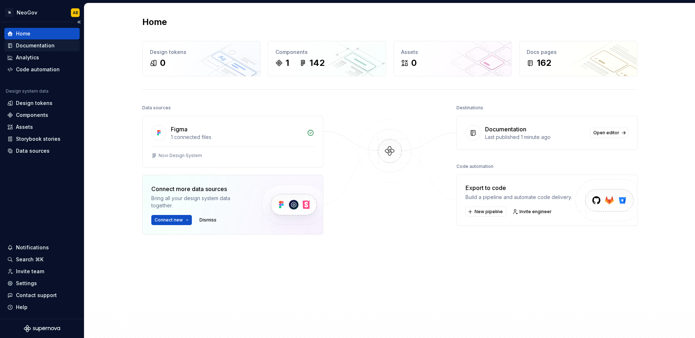
click at [49, 43] on div "Documentation" at bounding box center [35, 45] width 39 height 7
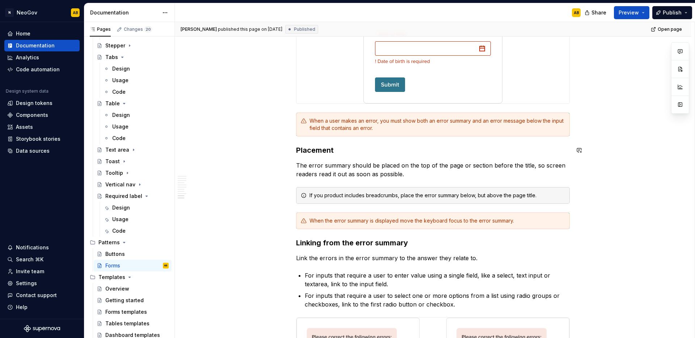
scroll to position [2502, 0]
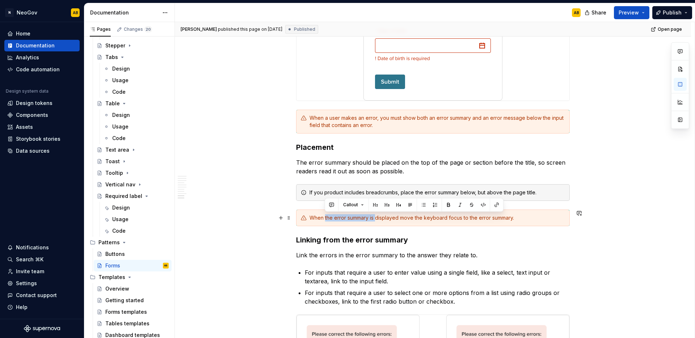
drag, startPoint x: 376, startPoint y: 217, endPoint x: 325, endPoint y: 218, distance: 51.8
click at [325, 218] on div "When the error summary is displayed move the keyboard focus to the error summar…" at bounding box center [436, 217] width 255 height 7
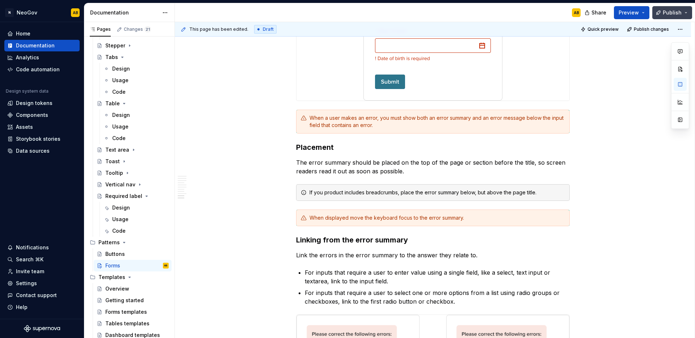
click at [666, 15] on span "Publish" at bounding box center [672, 12] width 19 height 7
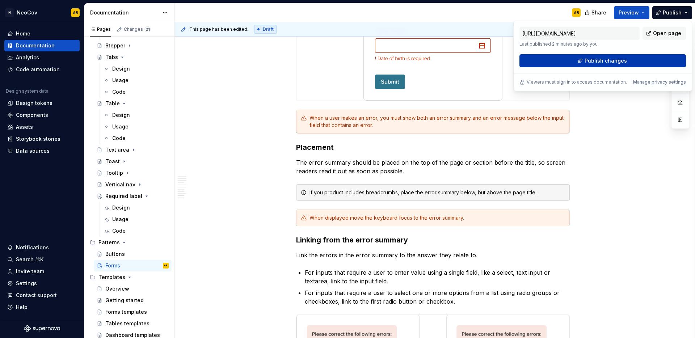
click at [616, 64] on span "Publish changes" at bounding box center [605, 60] width 42 height 7
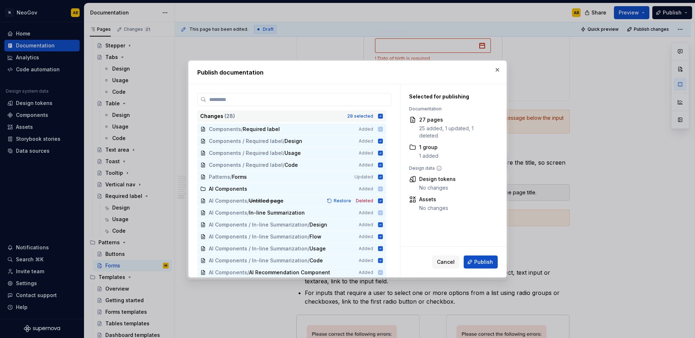
click at [382, 117] on icon at bounding box center [380, 116] width 5 height 5
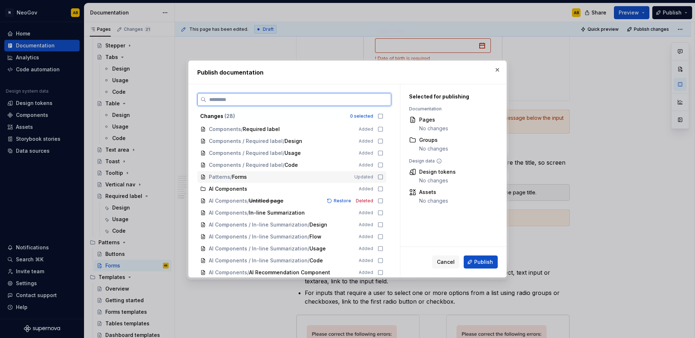
click at [381, 179] on icon at bounding box center [380, 177] width 4 height 4
click at [381, 202] on icon at bounding box center [380, 201] width 6 height 6
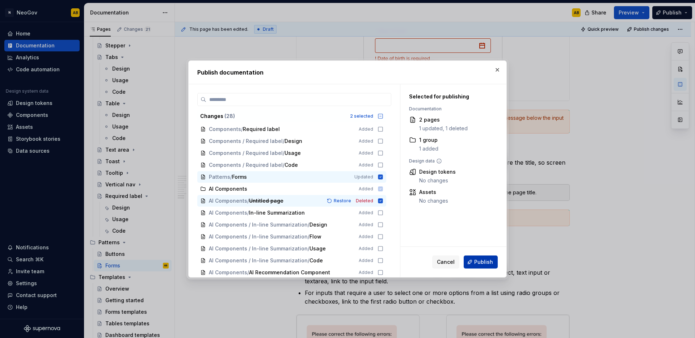
click at [488, 265] on span "Publish" at bounding box center [483, 261] width 19 height 7
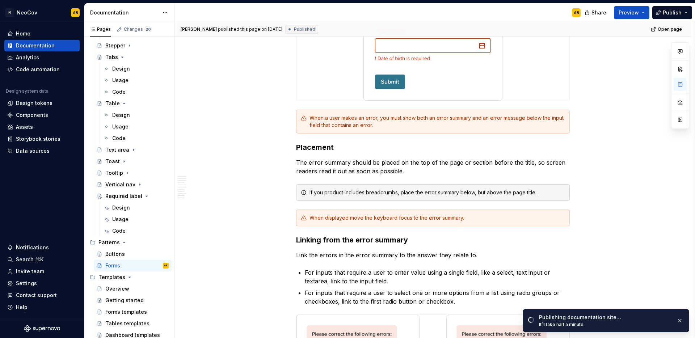
type textarea "*"
